Goal: Transaction & Acquisition: Purchase product/service

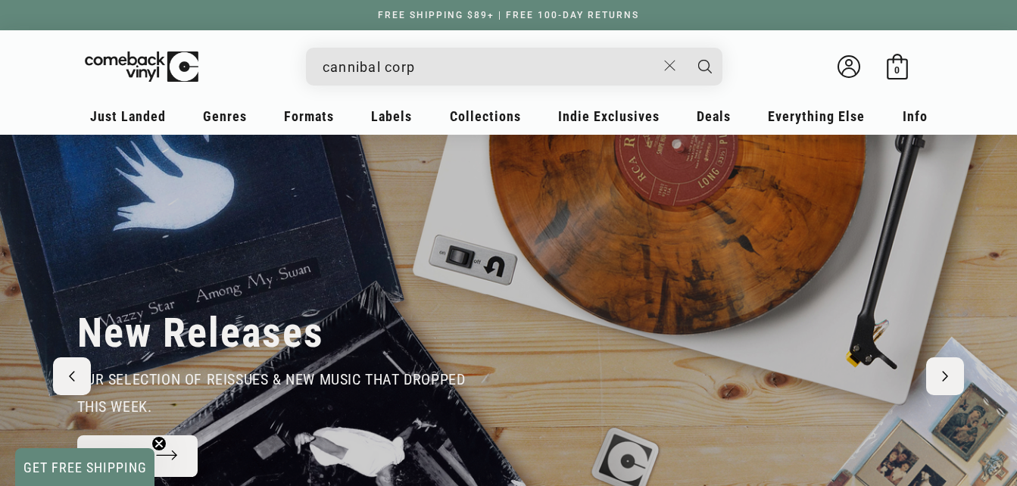
type input "cannibal corps"
type input "e"
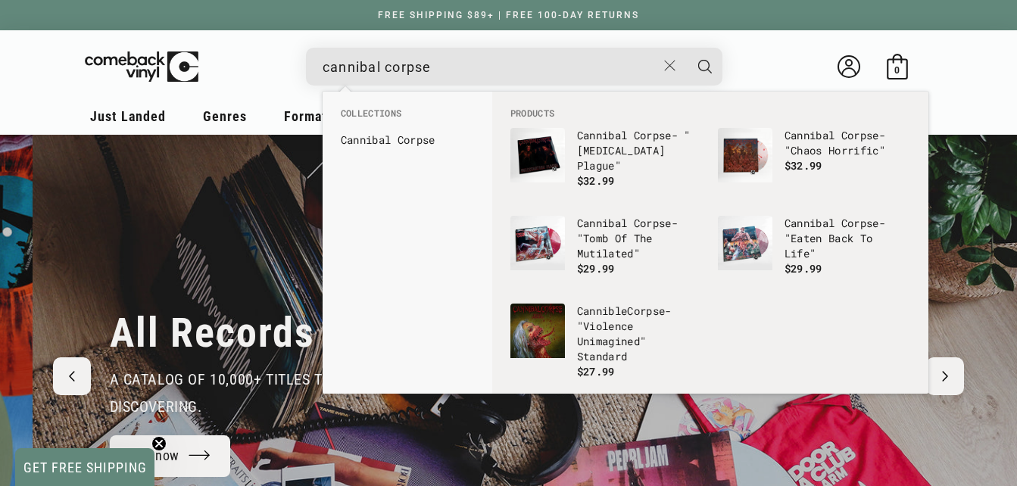
scroll to position [0, 2034]
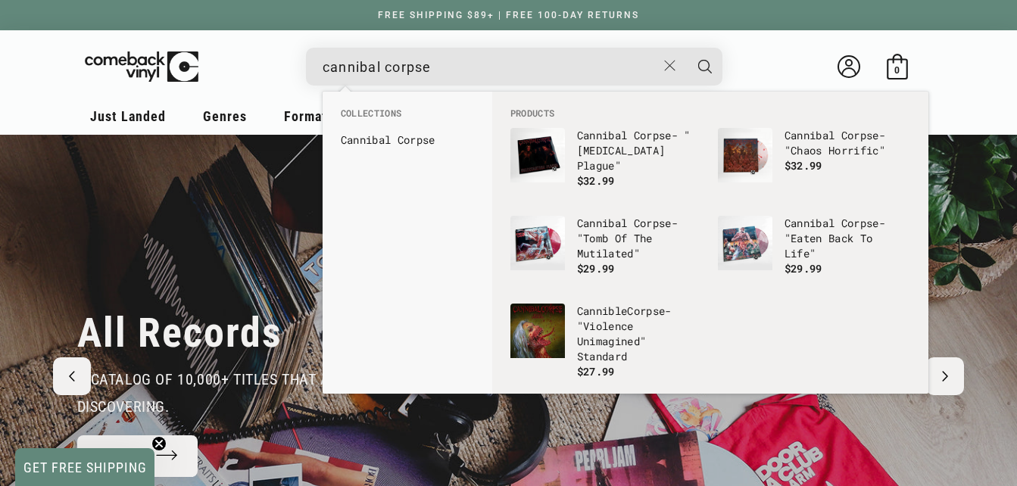
type input "cannibal corpse"
click at [686, 48] on button "Search" at bounding box center [705, 67] width 38 height 38
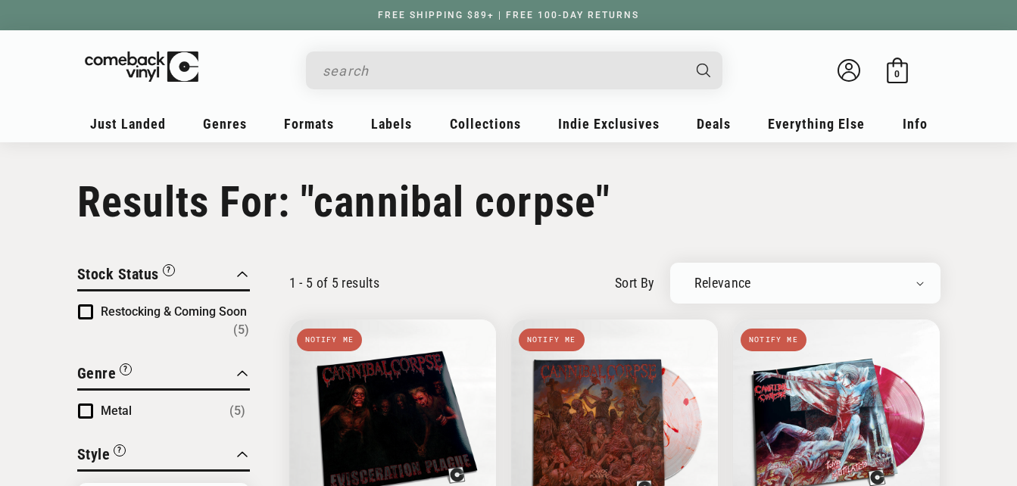
type input "cannibal corpse"
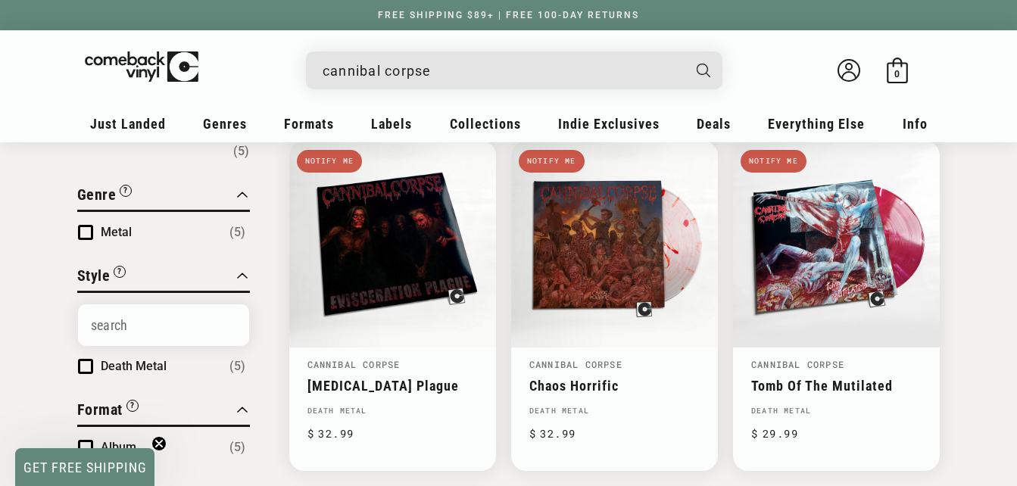
scroll to position [164, 0]
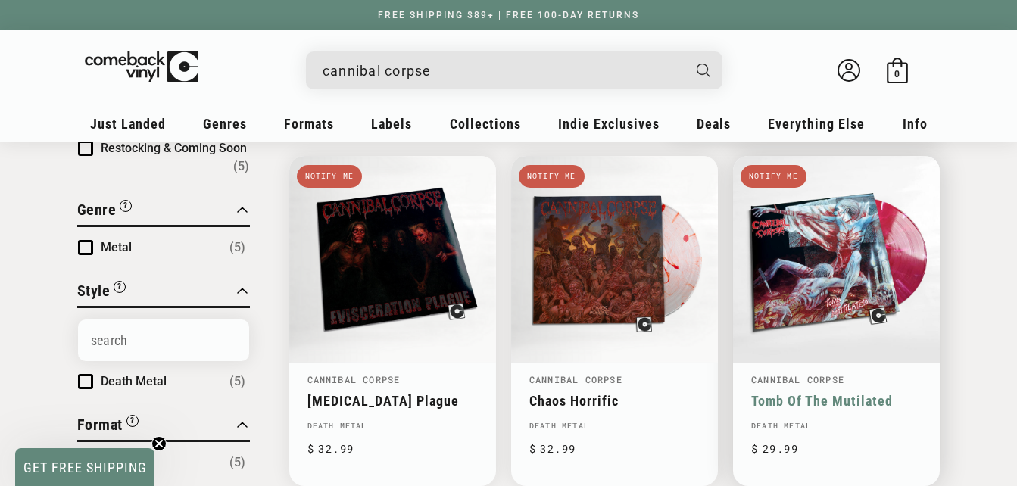
click at [822, 393] on link "Tomb Of The Mutilated" at bounding box center [836, 401] width 170 height 16
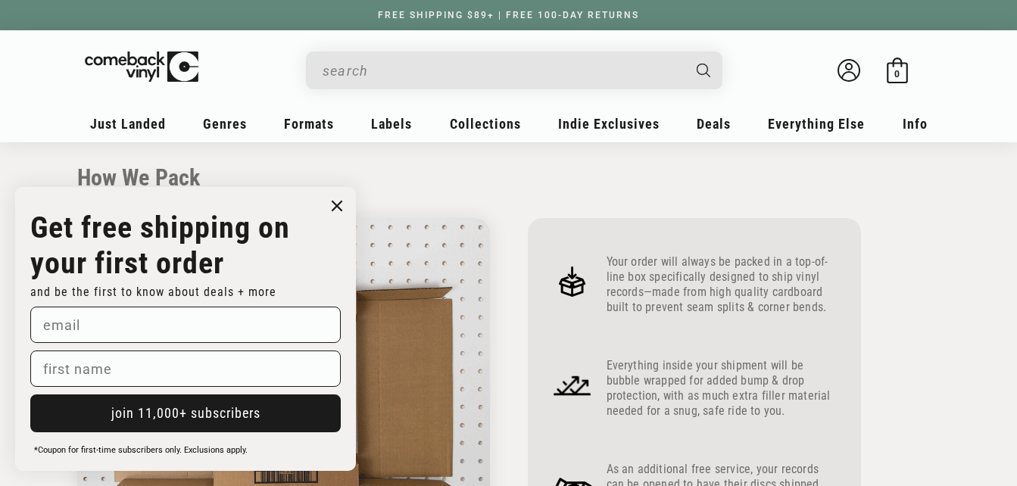
scroll to position [559, 0]
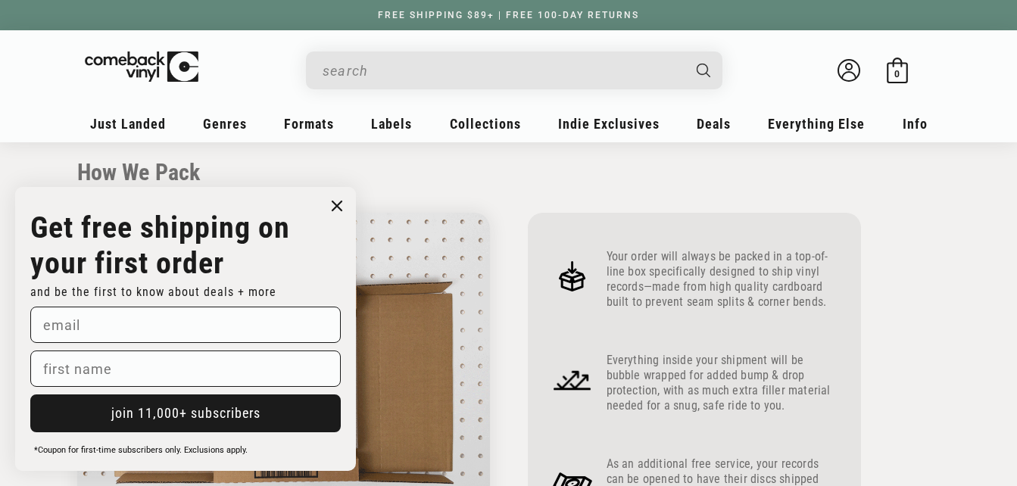
click at [338, 201] on circle "Close dialog" at bounding box center [337, 206] width 22 height 22
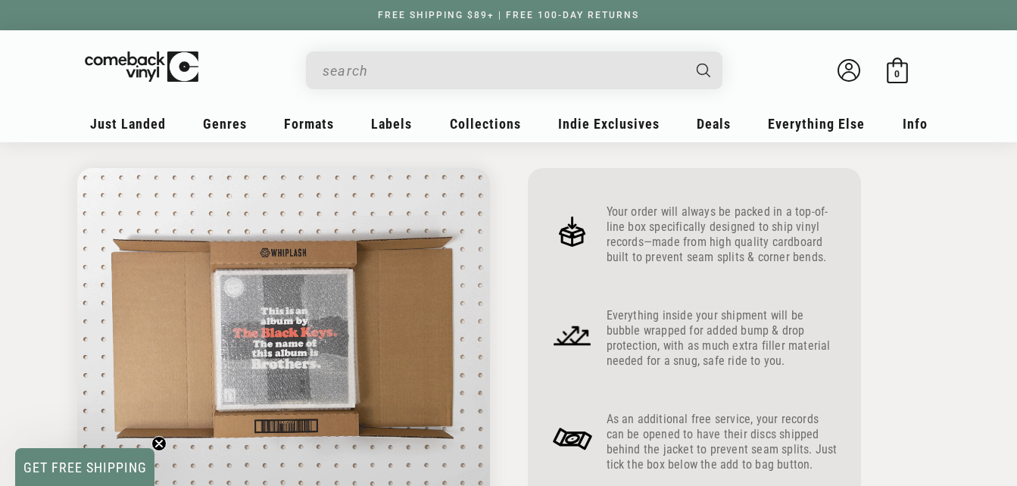
scroll to position [624, 0]
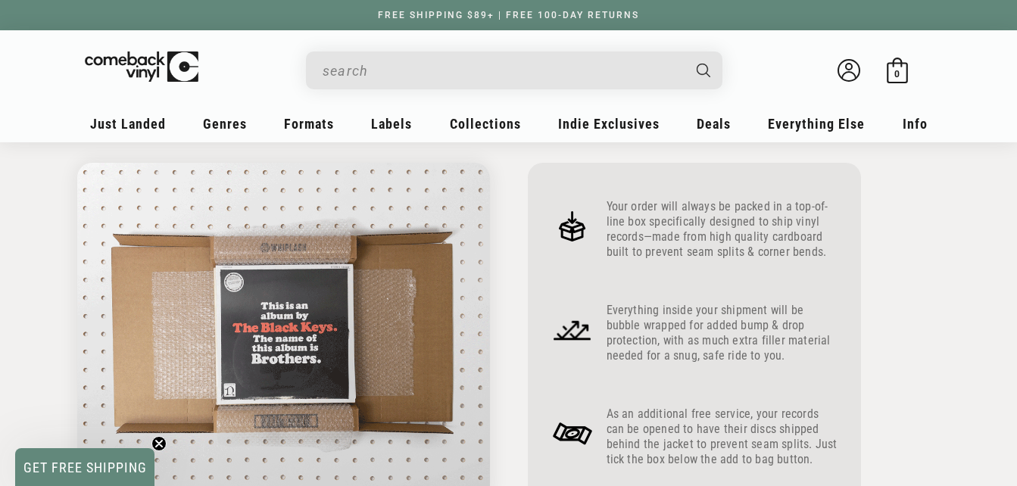
click at [987, 132] on sticky-header "My account Just Landed Just Landed New Releases Genres" at bounding box center [508, 86] width 1017 height 112
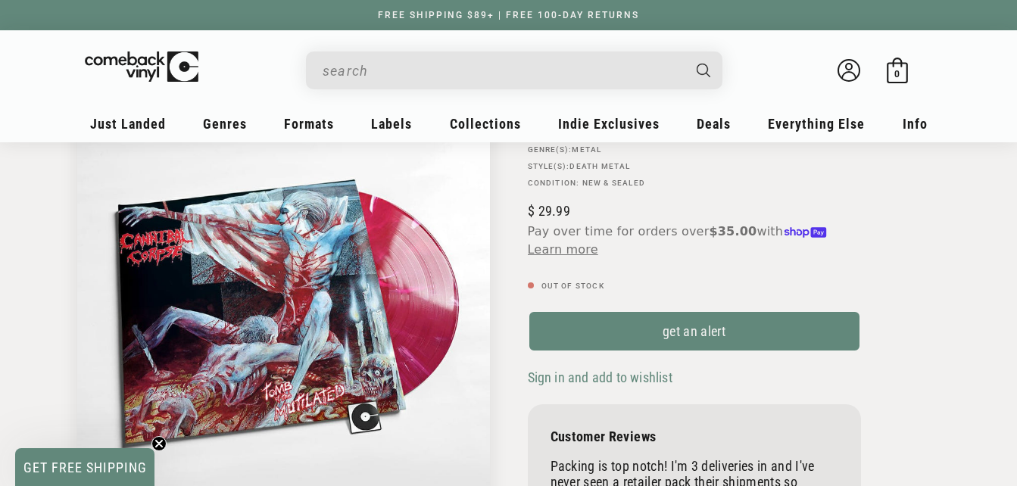
scroll to position [158, 0]
